Goal: Task Accomplishment & Management: Manage account settings

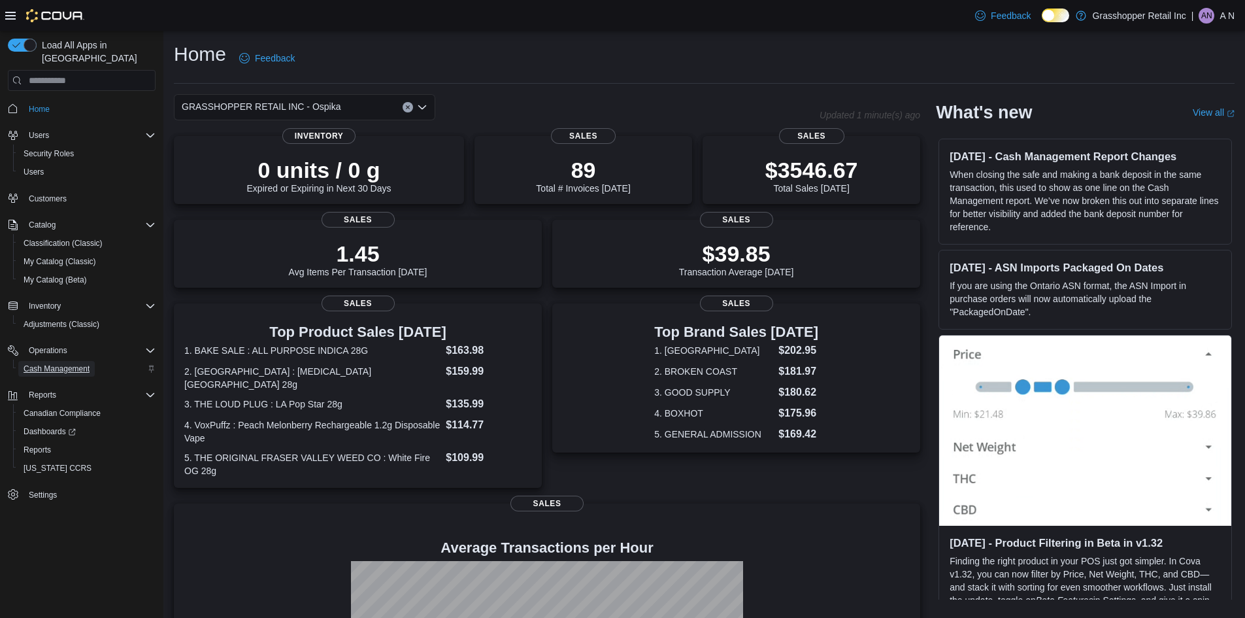
click at [61, 363] on span "Cash Management" at bounding box center [57, 368] width 66 height 10
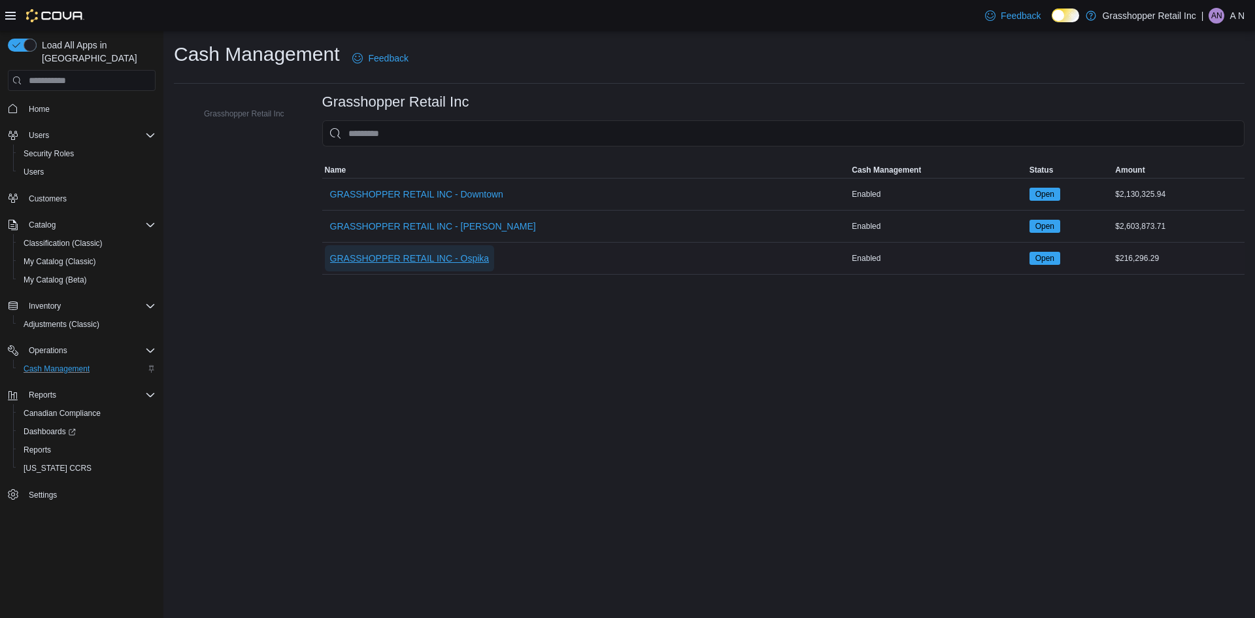
click at [430, 259] on span "GRASSHOPPER RETAIL INC - Ospika" at bounding box center [409, 258] width 159 height 13
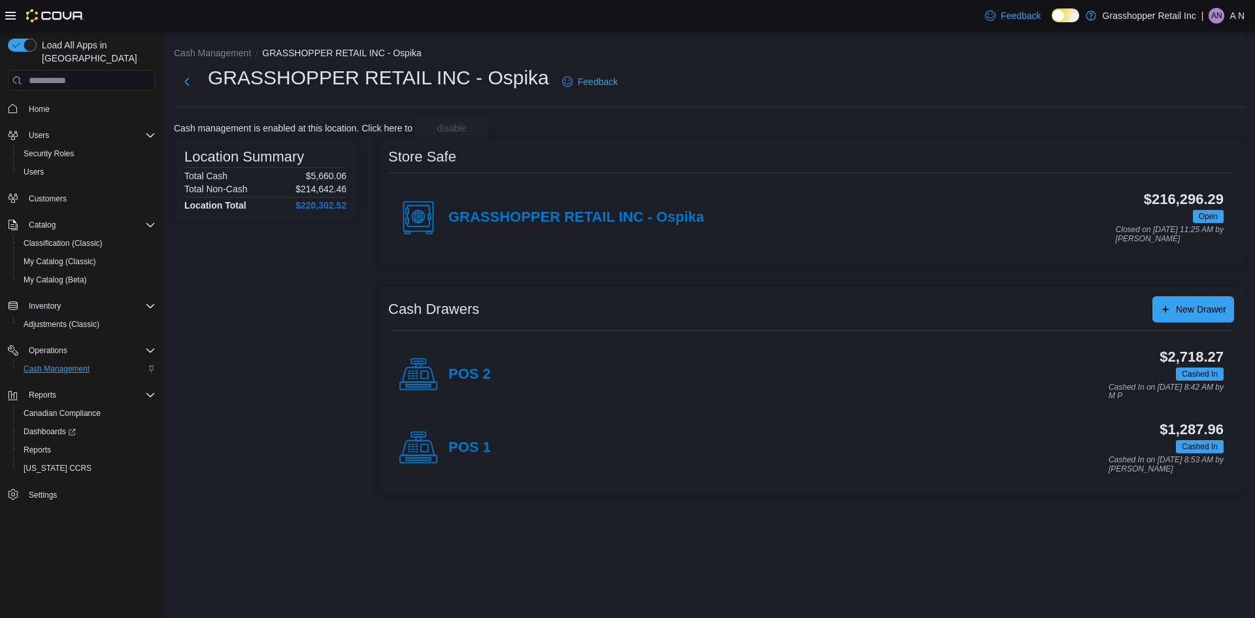
click at [423, 454] on icon at bounding box center [418, 447] width 39 height 39
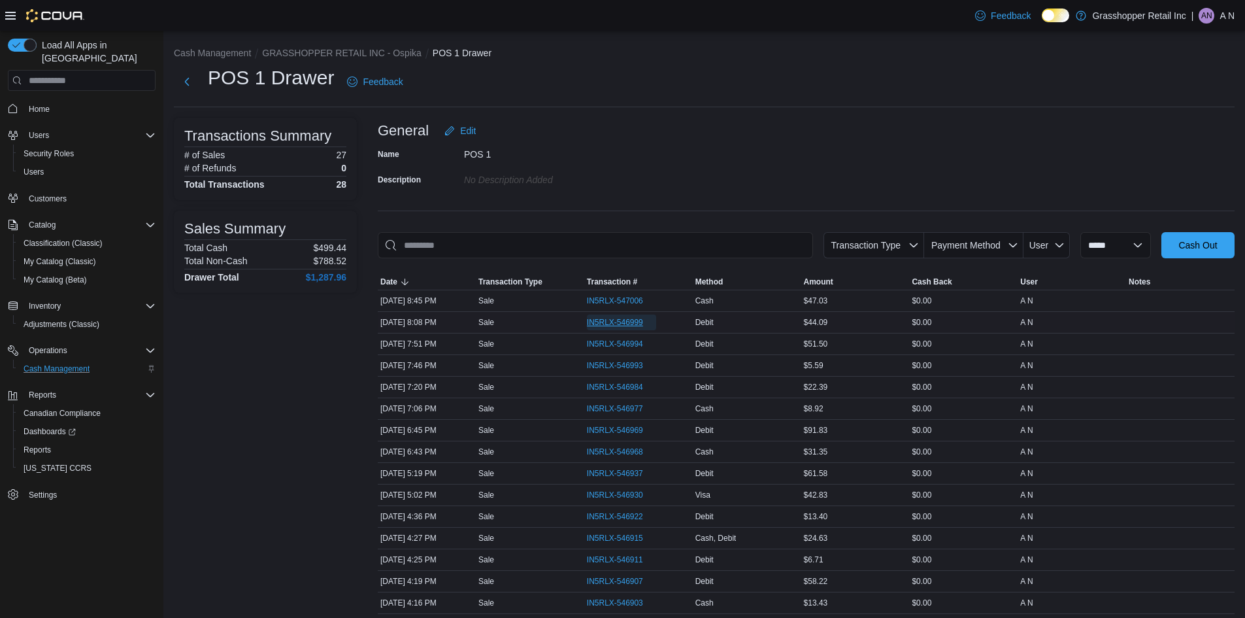
click at [606, 322] on span "IN5RLX-546999" at bounding box center [615, 322] width 56 height 10
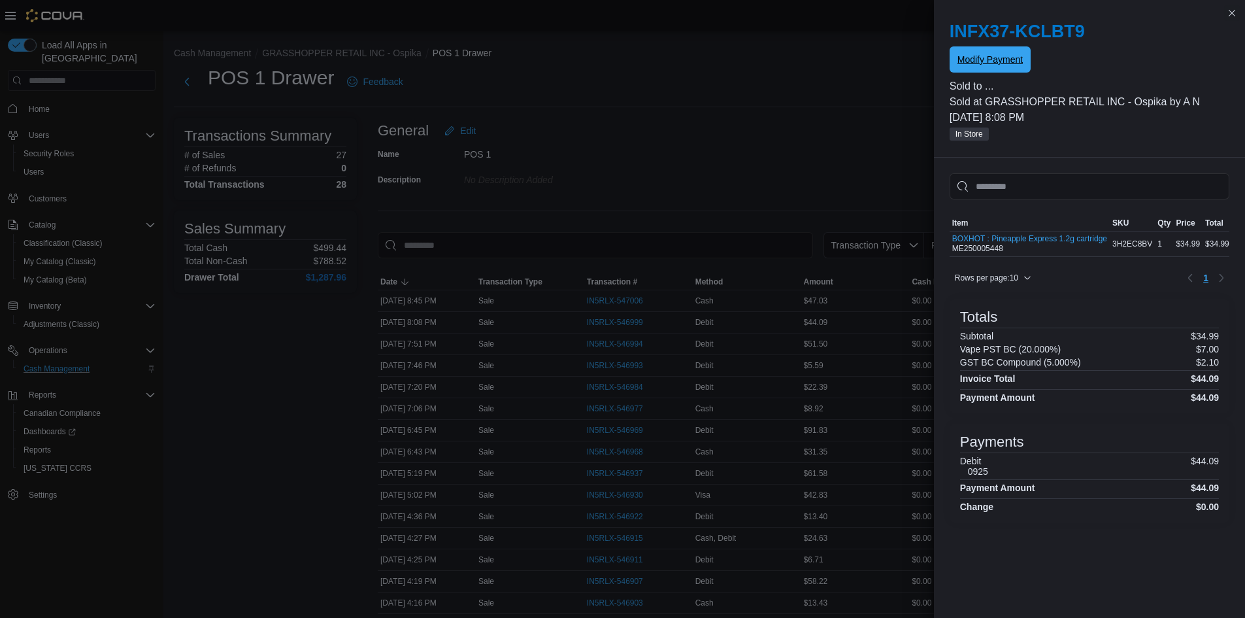
click at [982, 66] on span "Modify Payment" at bounding box center [989, 59] width 65 height 13
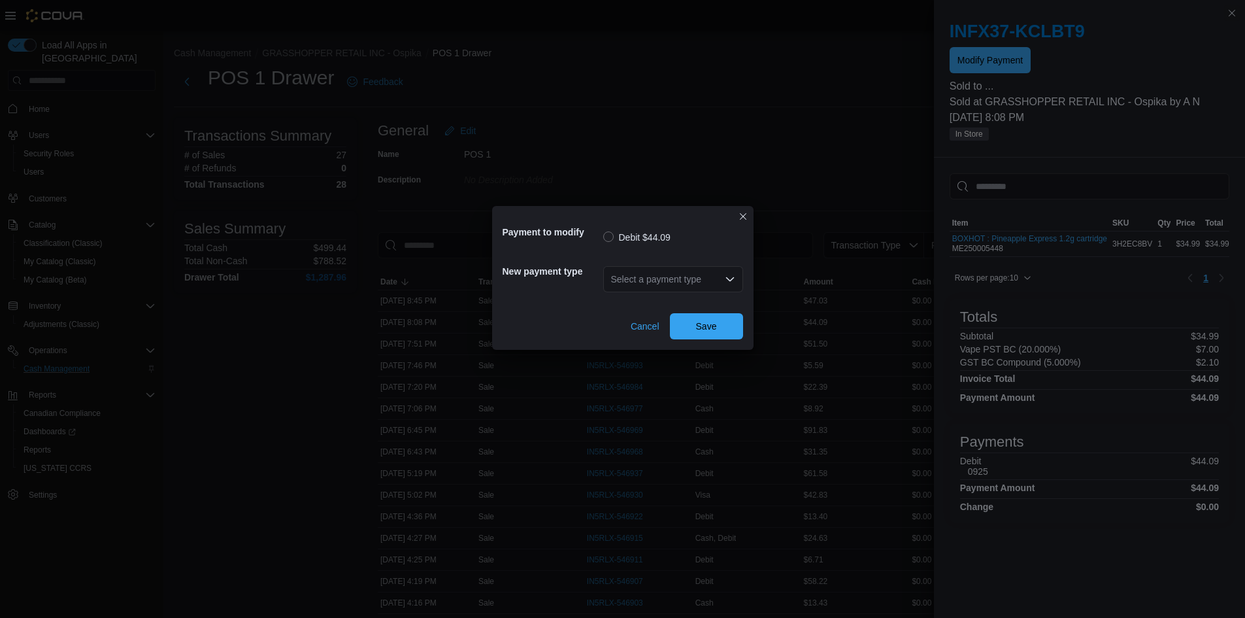
click at [727, 274] on icon "Open list of options" at bounding box center [730, 279] width 10 height 10
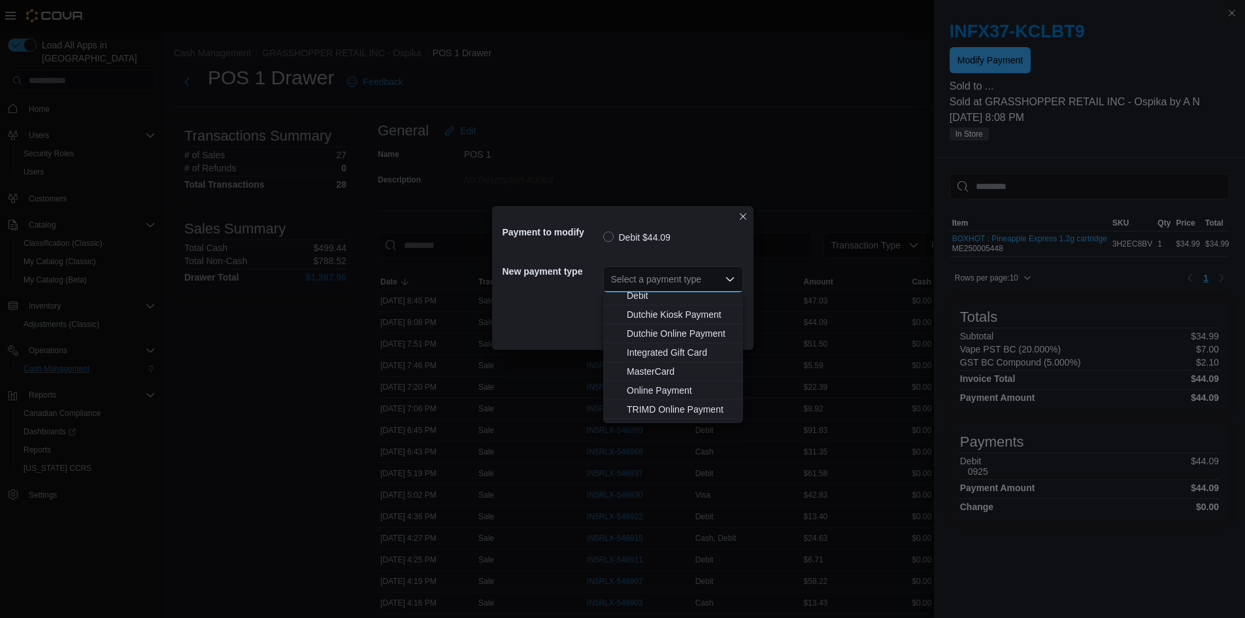
scroll to position [97, 0]
click at [635, 415] on span "Visa" at bounding box center [681, 413] width 108 height 13
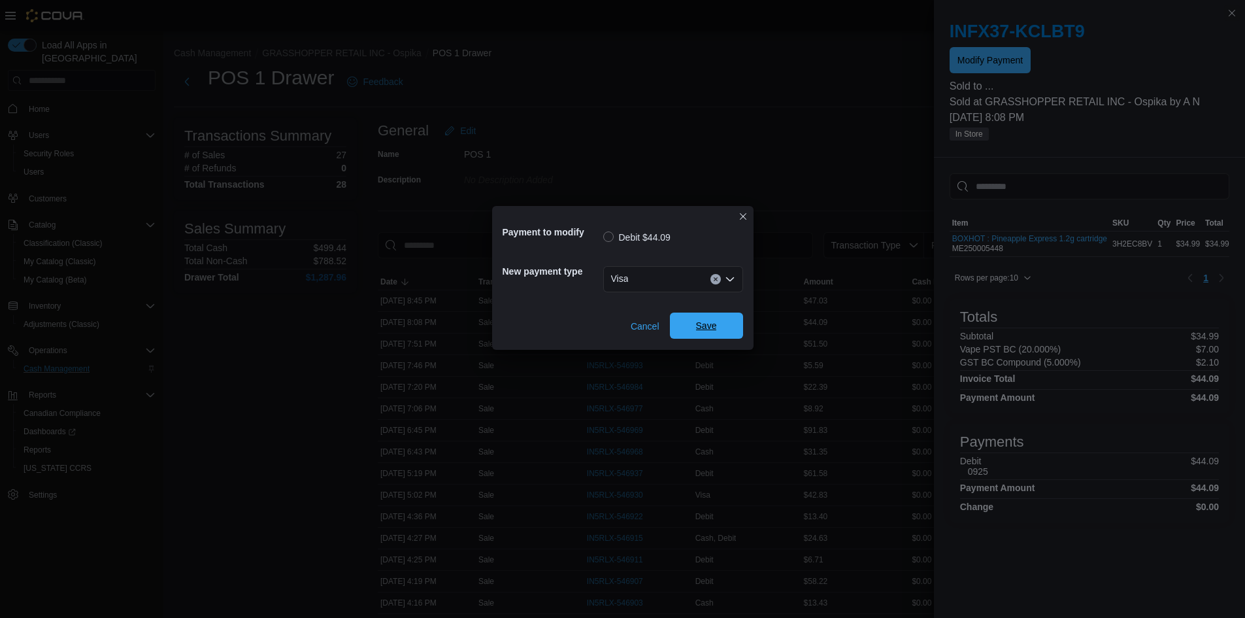
click at [718, 324] on span "Save" at bounding box center [707, 325] width 58 height 26
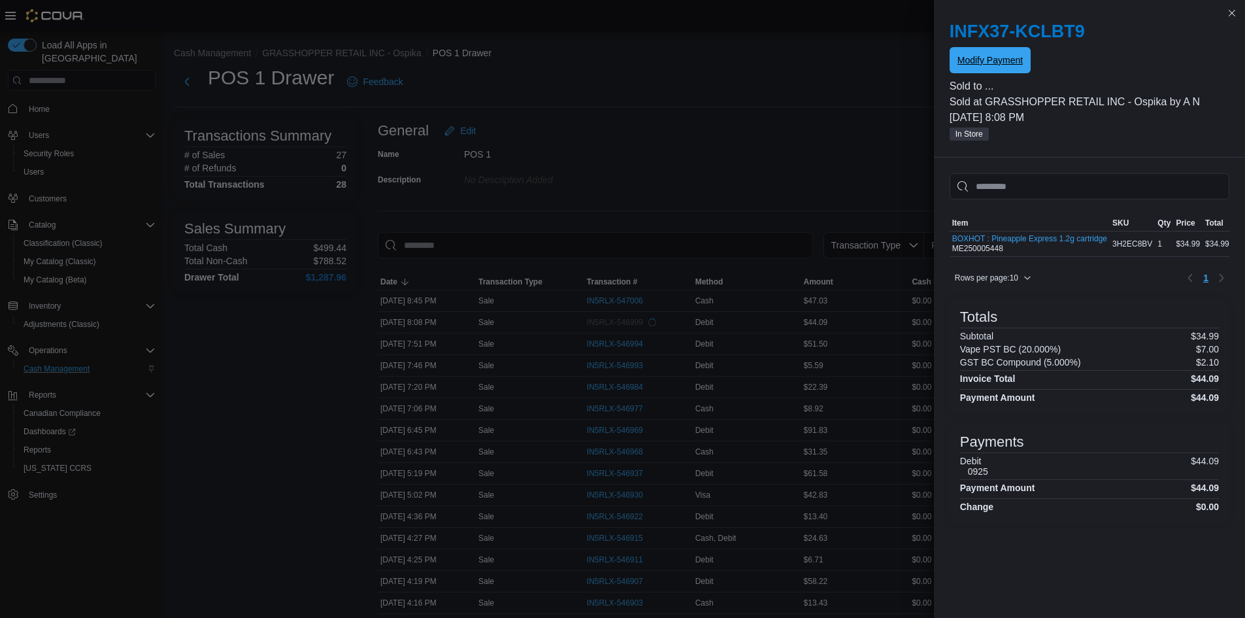
scroll to position [0, 0]
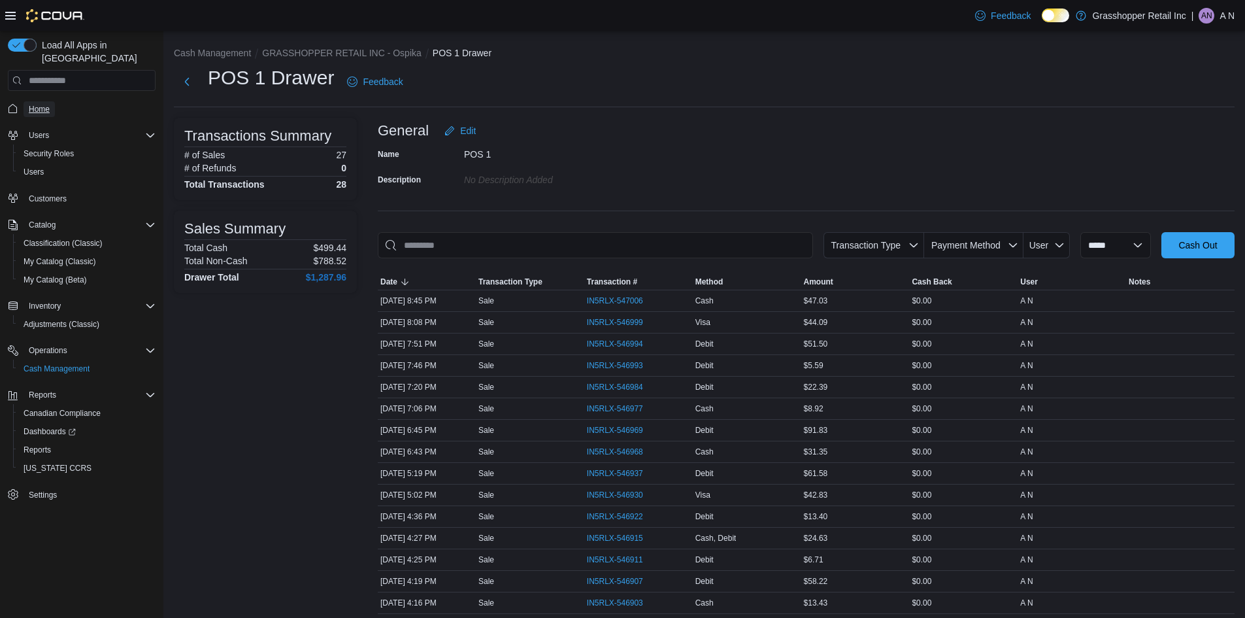
click at [32, 104] on span "Home" at bounding box center [39, 109] width 21 height 10
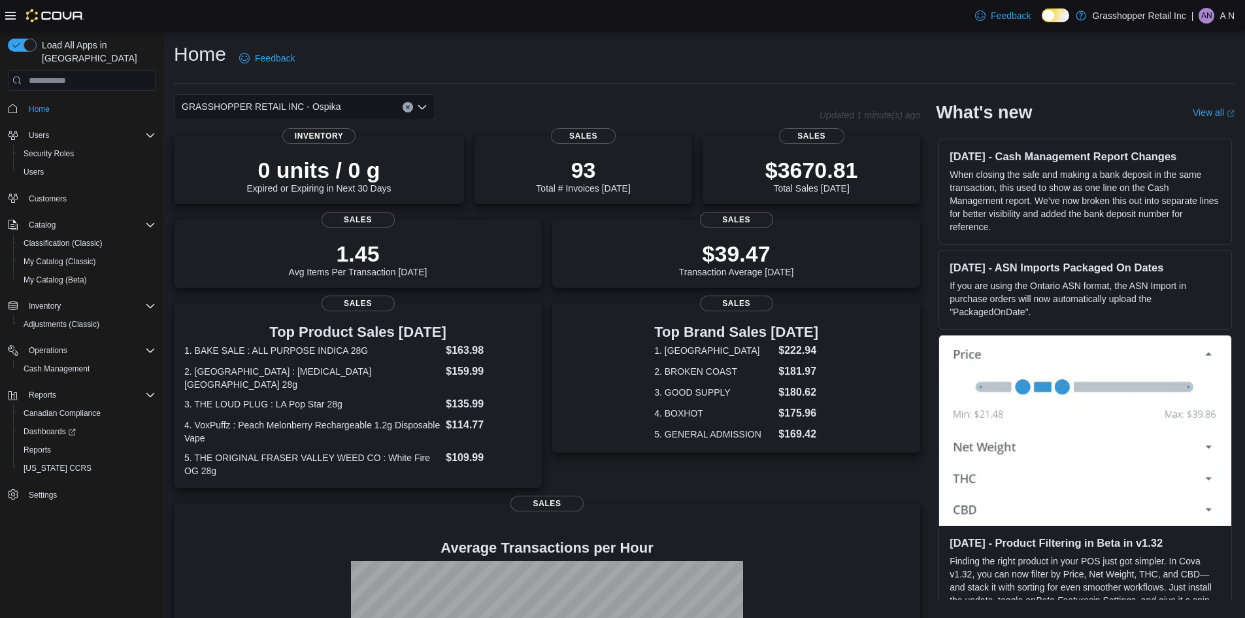
click at [424, 106] on icon "Open list of options" at bounding box center [422, 107] width 10 height 10
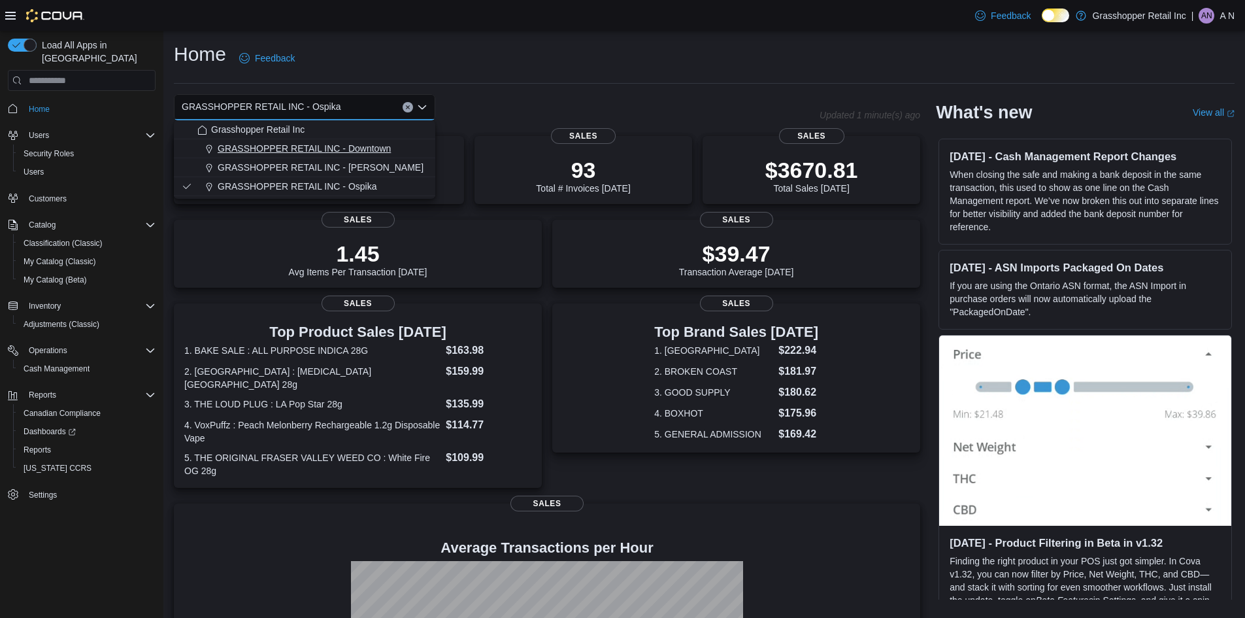
click at [380, 148] on span "GRASSHOPPER RETAIL INC - Downtown" at bounding box center [304, 148] width 173 height 13
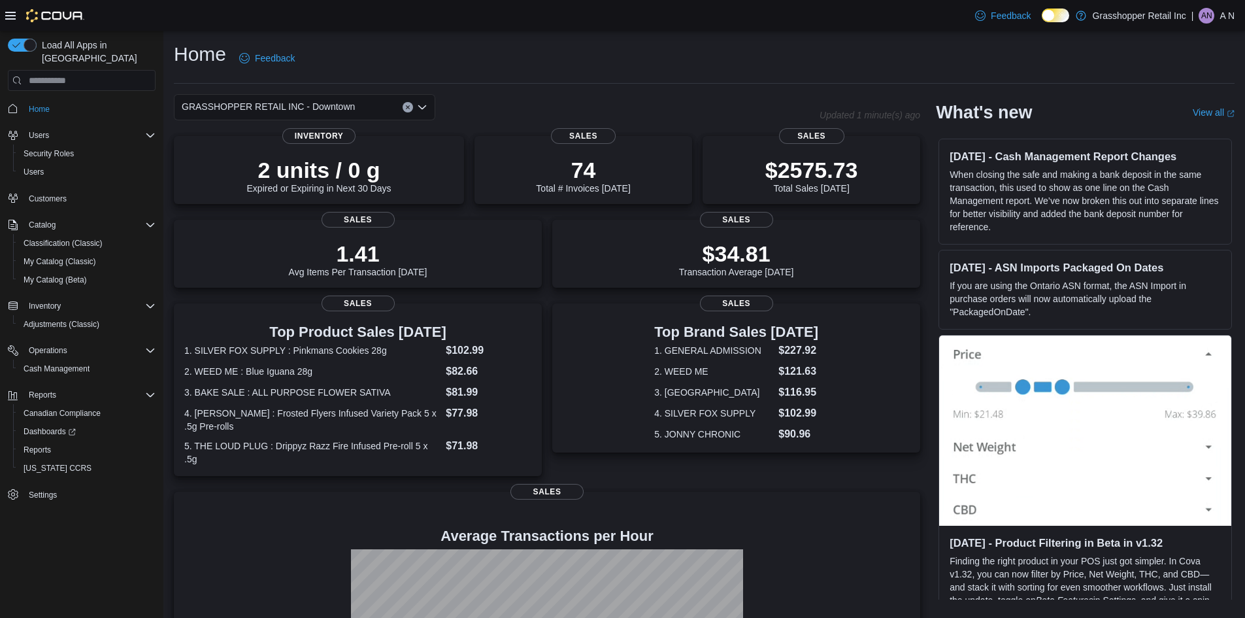
click at [423, 110] on icon "Open list of options" at bounding box center [422, 107] width 10 height 10
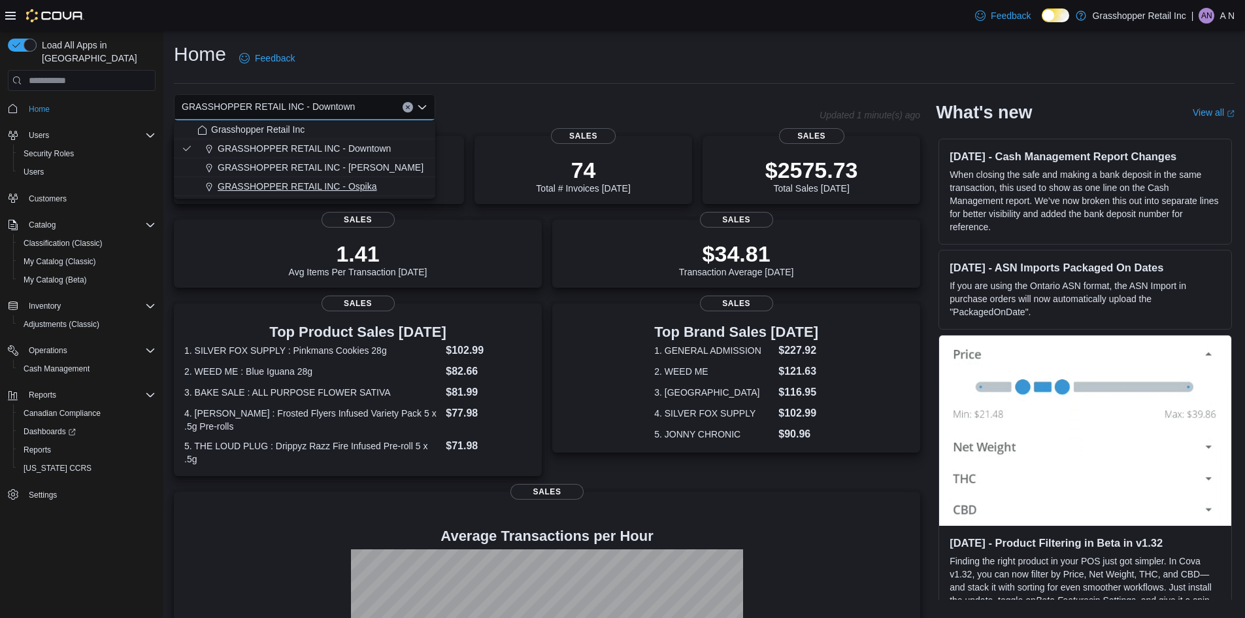
click at [364, 187] on span "GRASSHOPPER RETAIL INC - Ospika" at bounding box center [297, 186] width 159 height 13
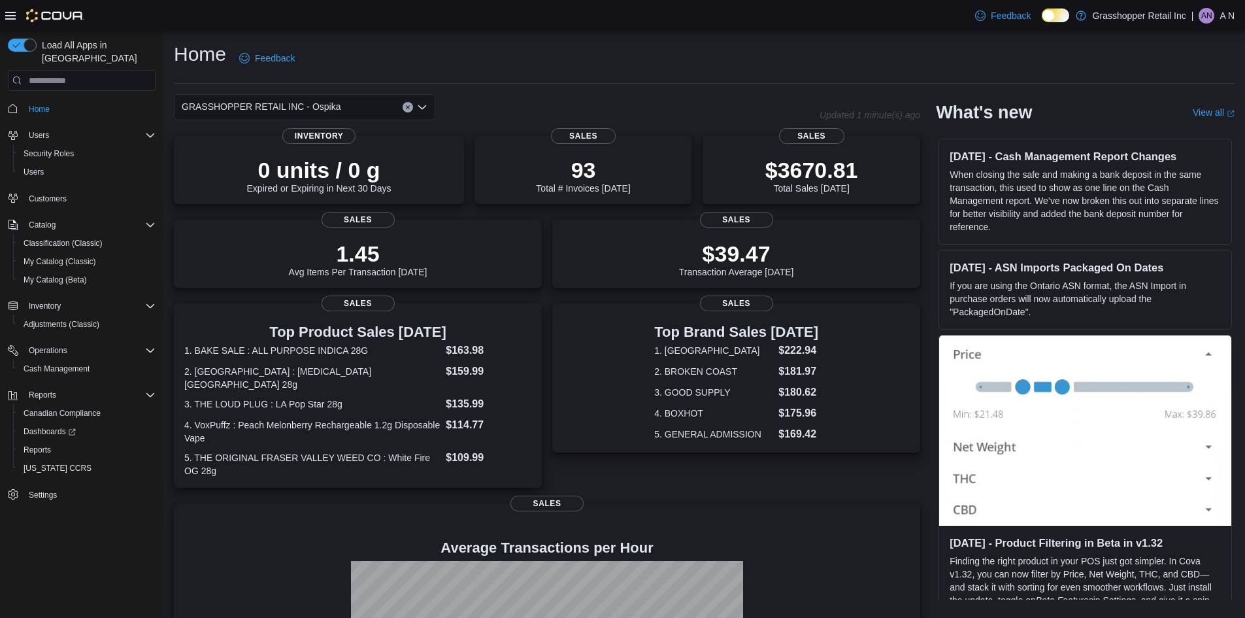
click at [423, 106] on icon "Open list of options" at bounding box center [422, 107] width 10 height 10
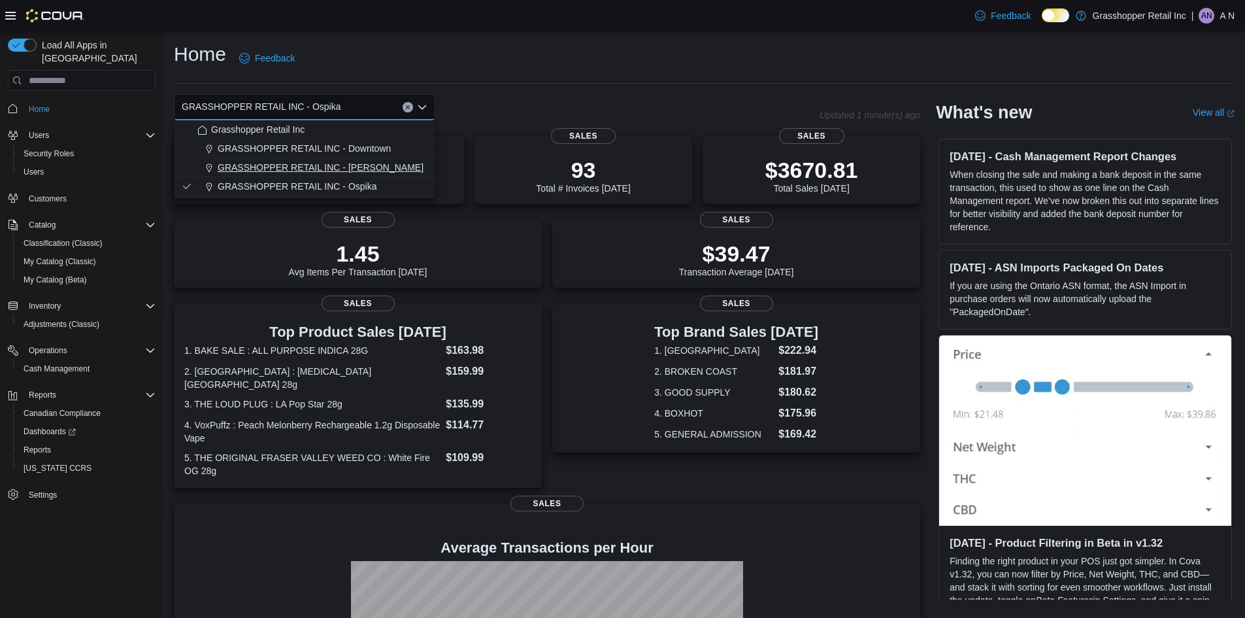
click at [353, 170] on span "GRASSHOPPER RETAIL INC - [PERSON_NAME]" at bounding box center [321, 167] width 206 height 13
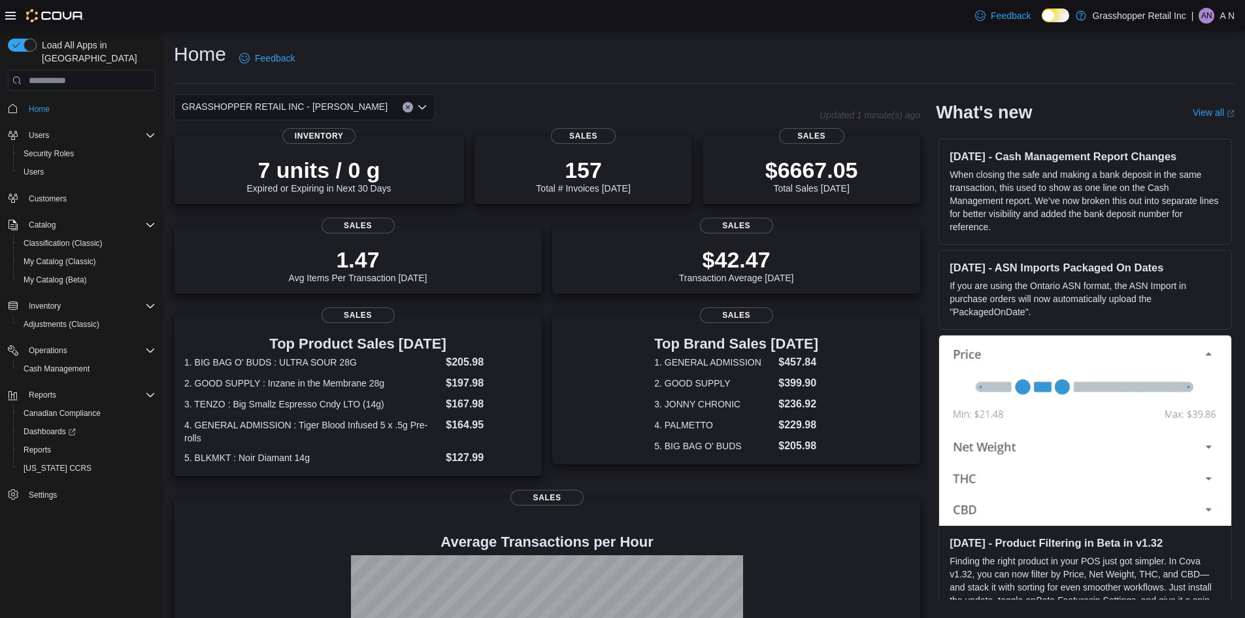
click at [424, 108] on icon "Open list of options" at bounding box center [422, 107] width 8 height 4
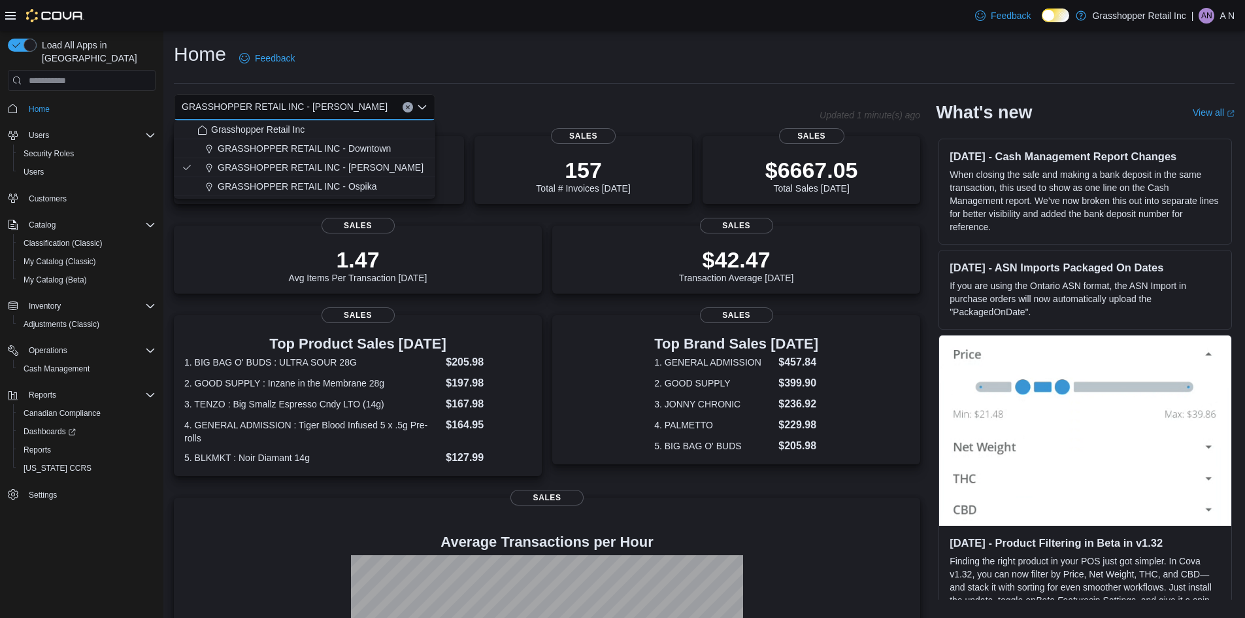
click at [424, 108] on icon "Close list of options" at bounding box center [422, 107] width 8 height 4
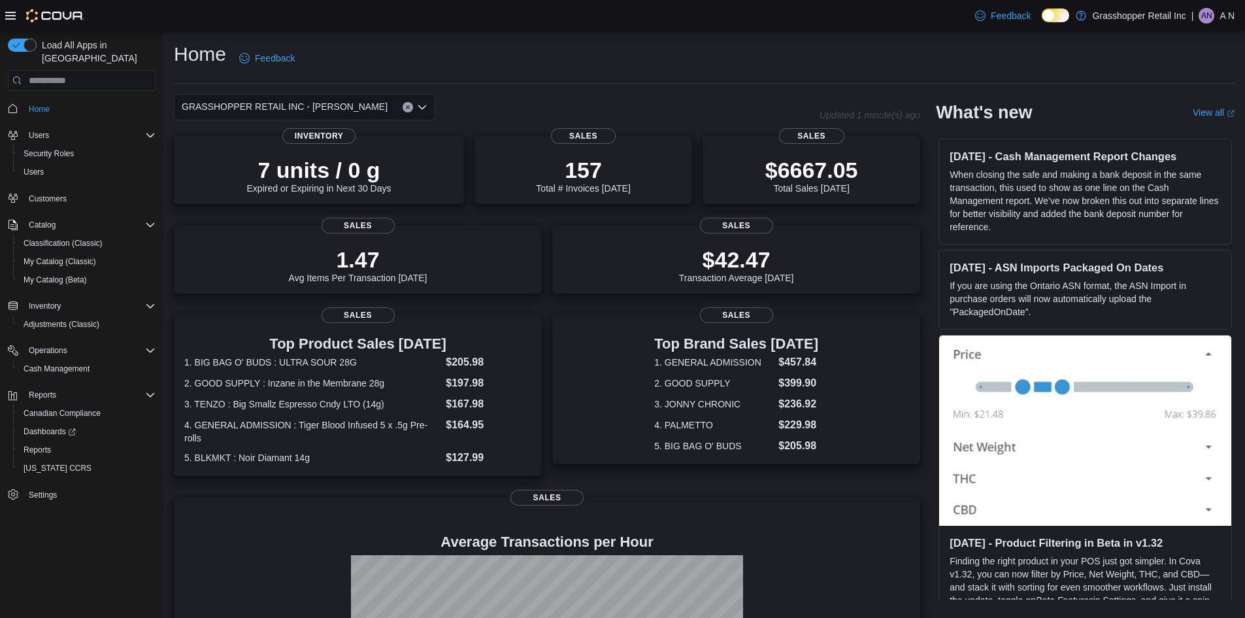
click at [424, 108] on icon "Open list of options" at bounding box center [422, 107] width 8 height 4
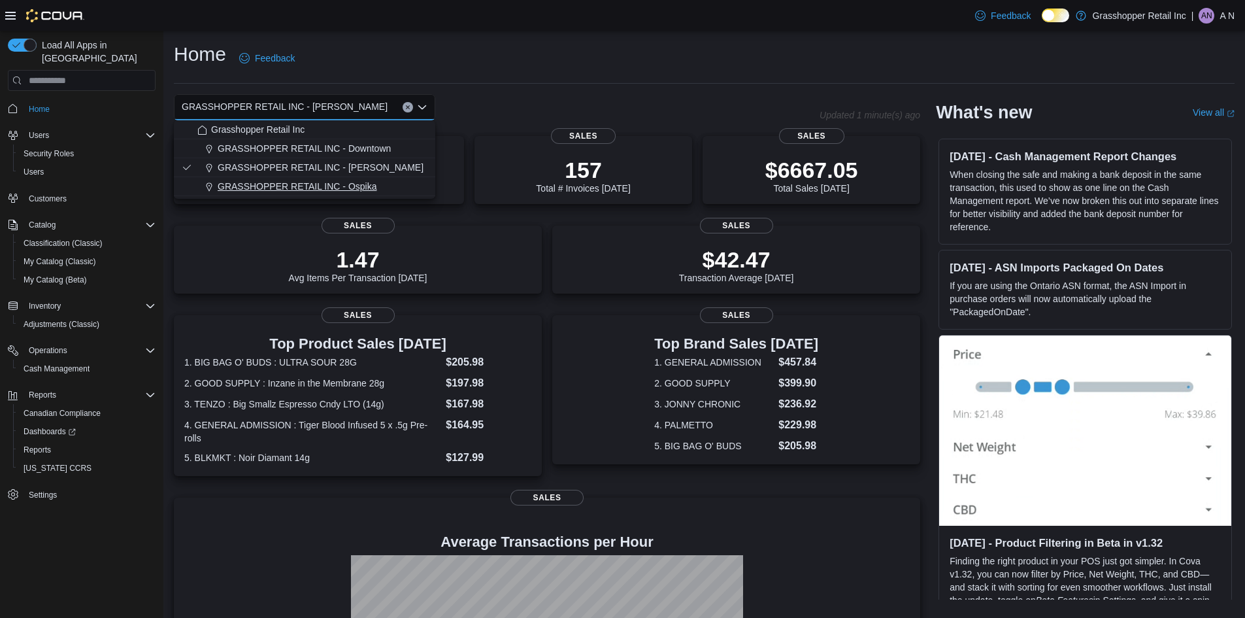
click at [364, 188] on span "GRASSHOPPER RETAIL INC - Ospika" at bounding box center [297, 186] width 159 height 13
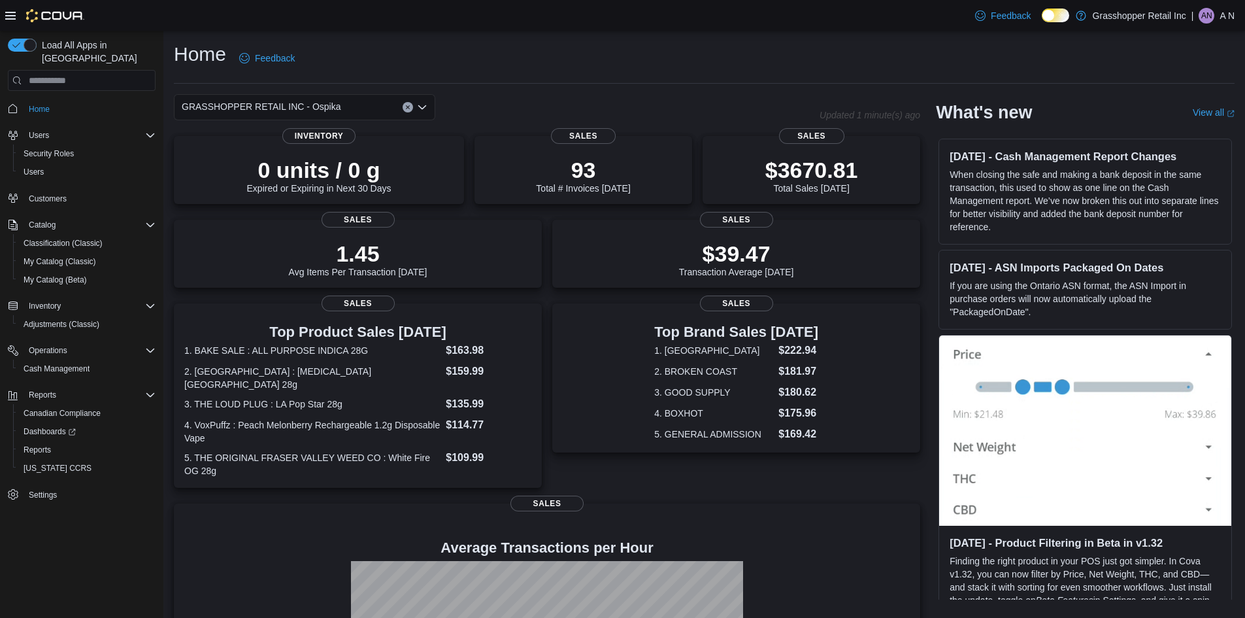
click at [425, 109] on icon "Open list of options" at bounding box center [422, 107] width 10 height 10
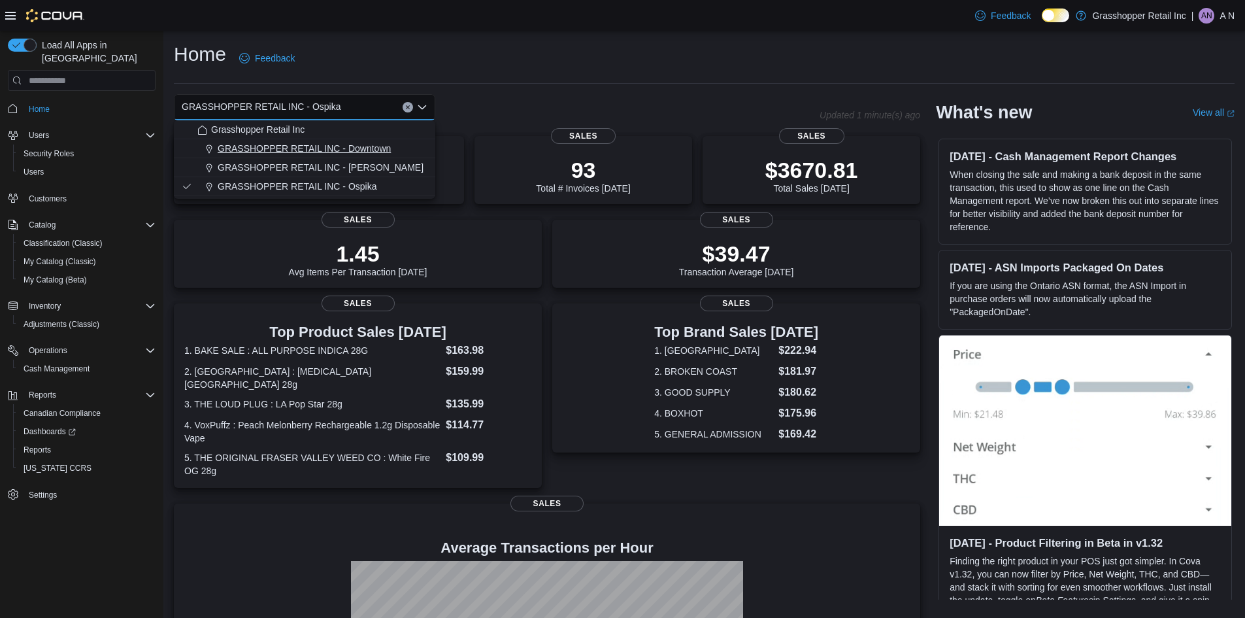
click at [365, 150] on span "GRASSHOPPER RETAIL INC - Downtown" at bounding box center [304, 148] width 173 height 13
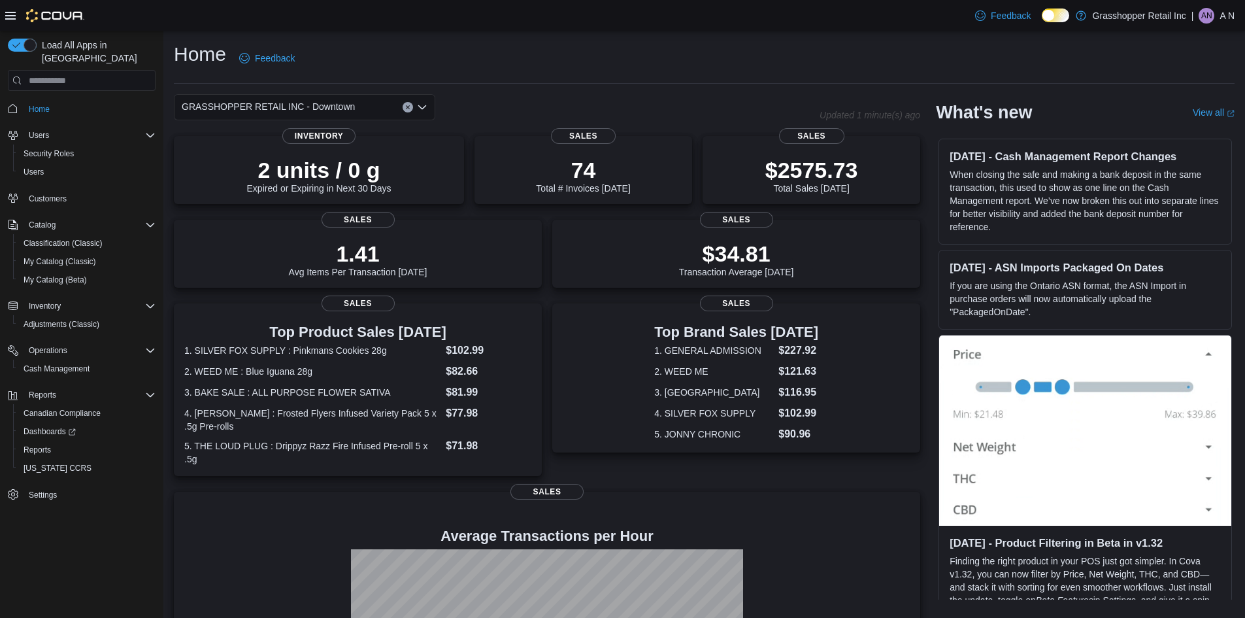
click at [424, 105] on icon "Open list of options" at bounding box center [422, 107] width 10 height 10
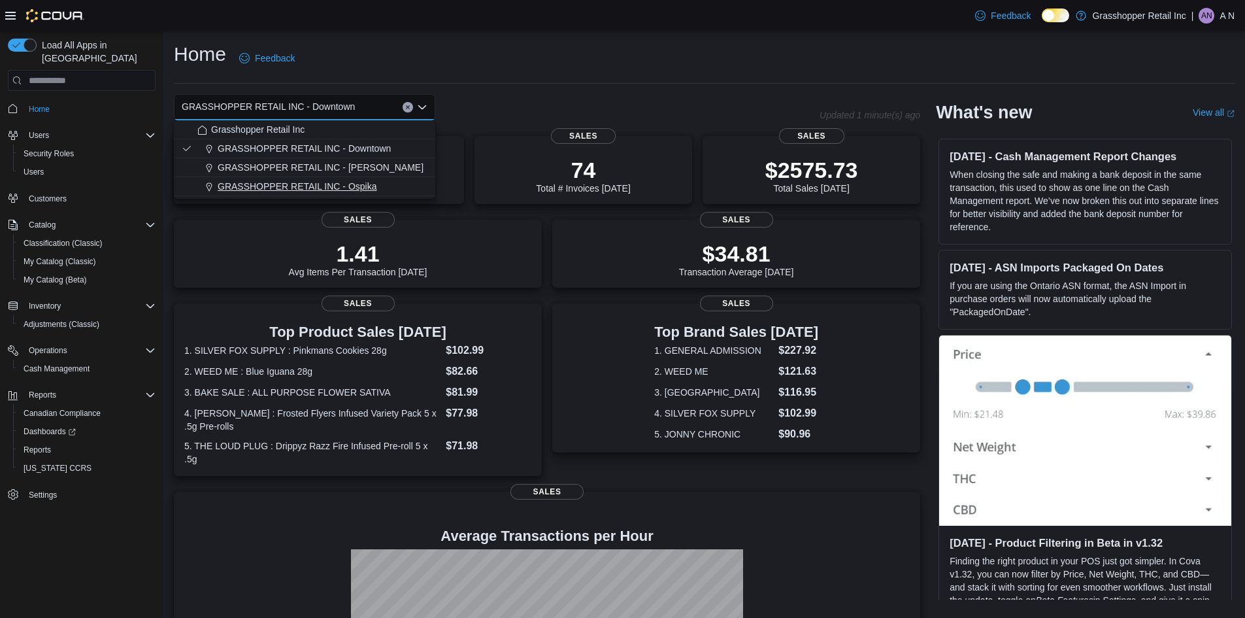
click at [370, 182] on span "GRASSHOPPER RETAIL INC - Ospika" at bounding box center [297, 186] width 159 height 13
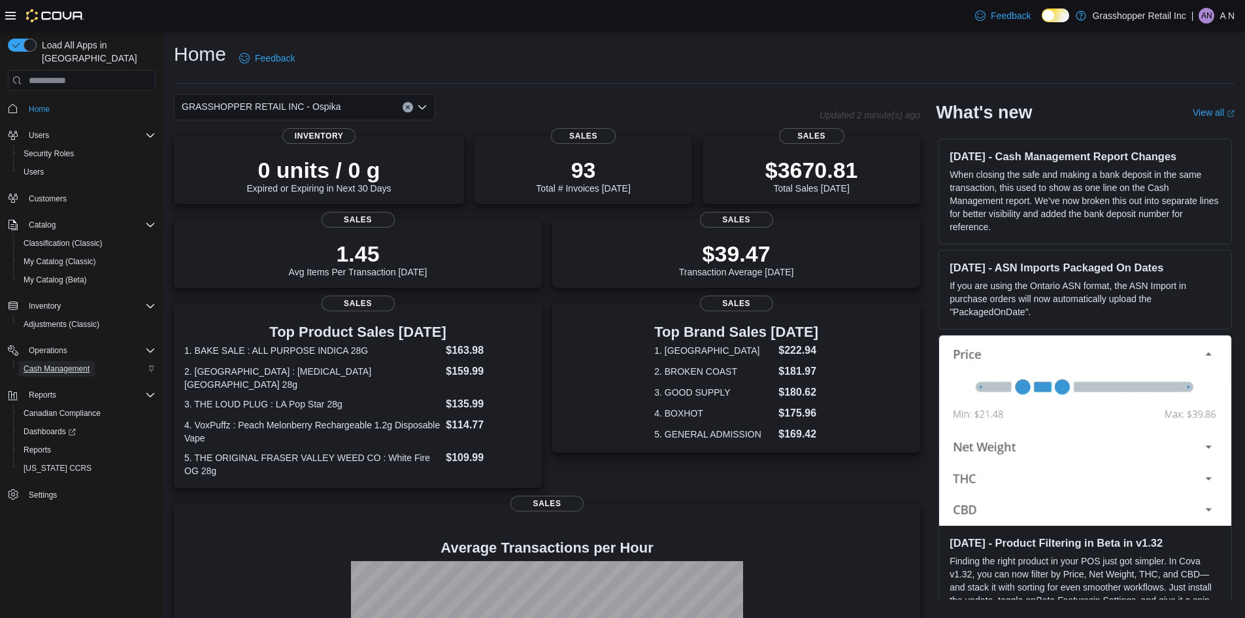
click at [50, 363] on span "Cash Management" at bounding box center [57, 368] width 66 height 10
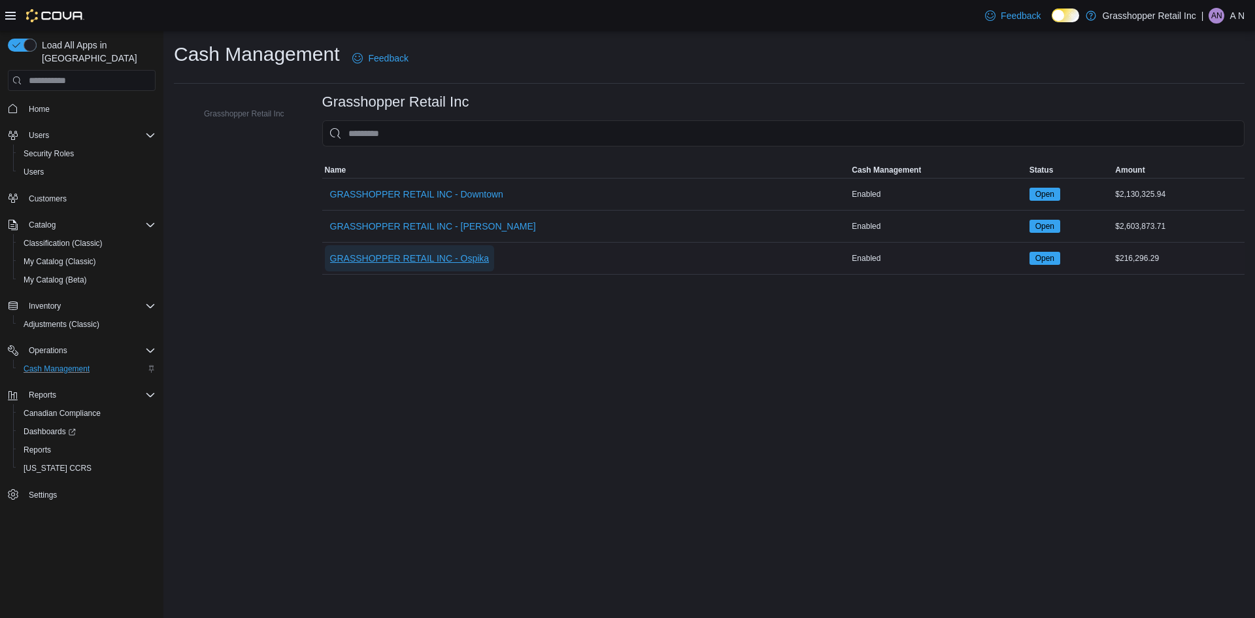
click at [467, 252] on span "GRASSHOPPER RETAIL INC - Ospika" at bounding box center [409, 258] width 159 height 13
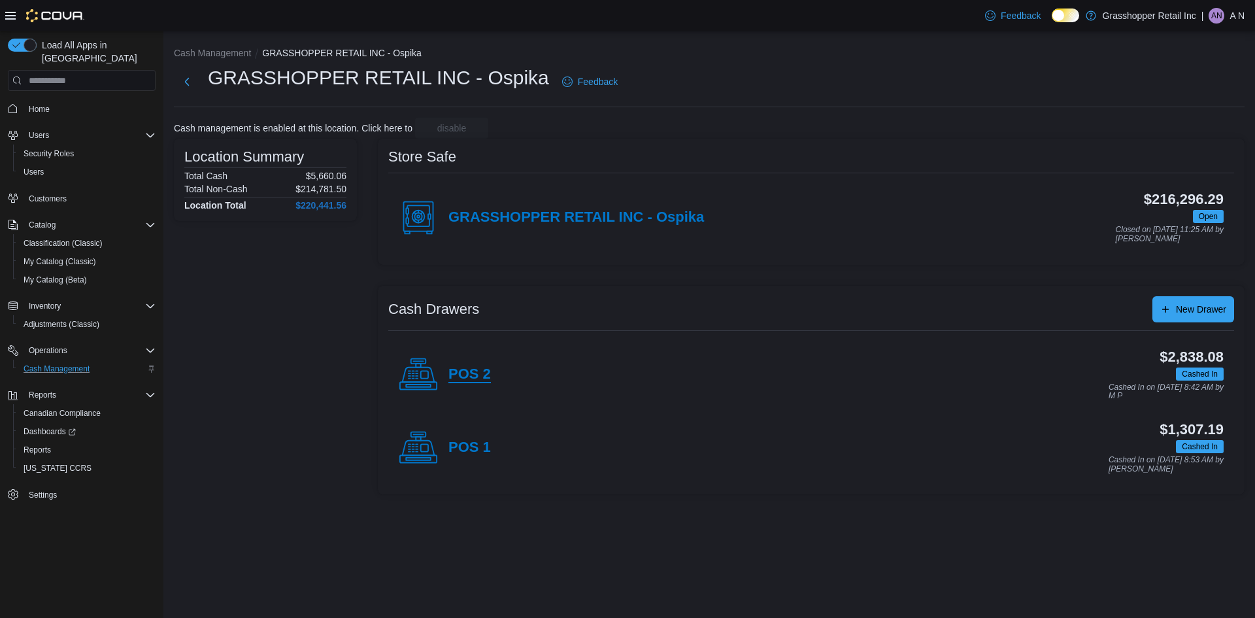
click at [466, 375] on h4 "POS 2" at bounding box center [469, 374] width 42 height 17
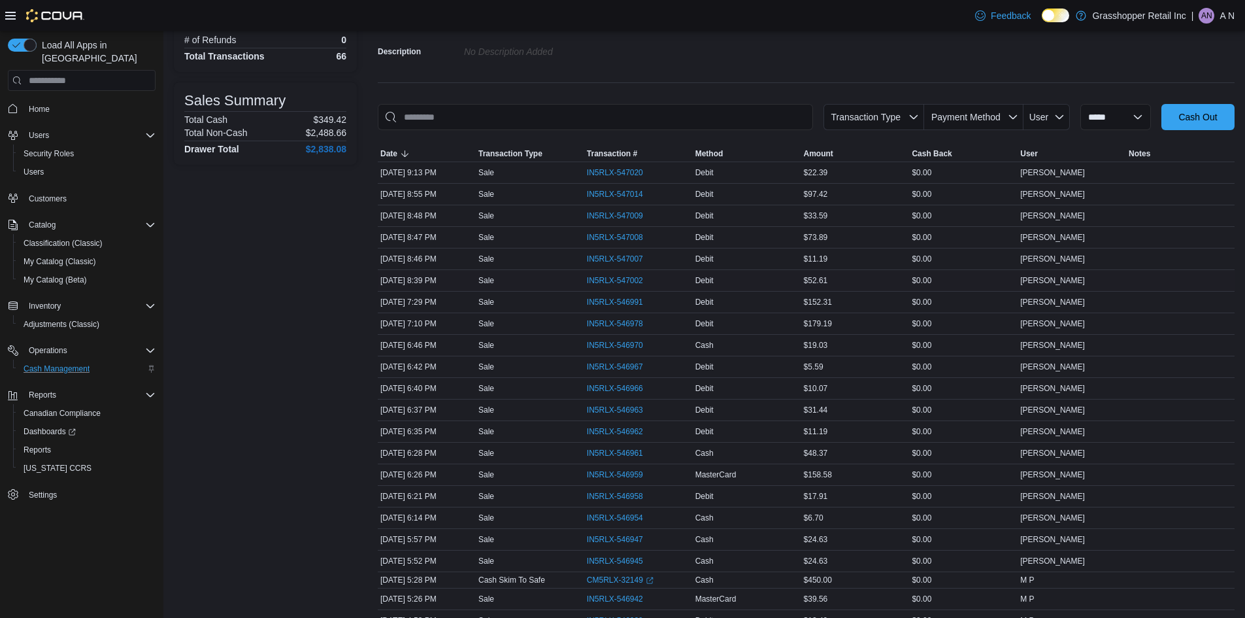
scroll to position [131, 0]
click at [618, 467] on span "IN5RLX-546959" at bounding box center [615, 472] width 56 height 10
click at [57, 100] on span "Home" at bounding box center [90, 108] width 132 height 16
